Goal: Task Accomplishment & Management: Use online tool/utility

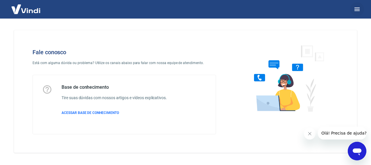
click at [358, 10] on icon "button" at bounding box center [356, 9] width 7 height 7
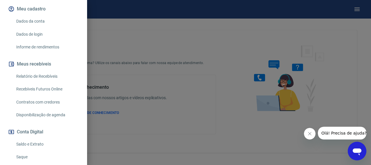
scroll to position [86, 0]
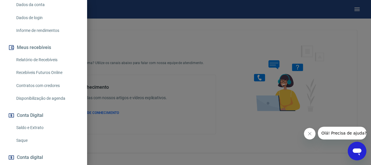
click at [21, 146] on link "Saque" at bounding box center [47, 141] width 66 height 12
